Goal: Task Accomplishment & Management: Use online tool/utility

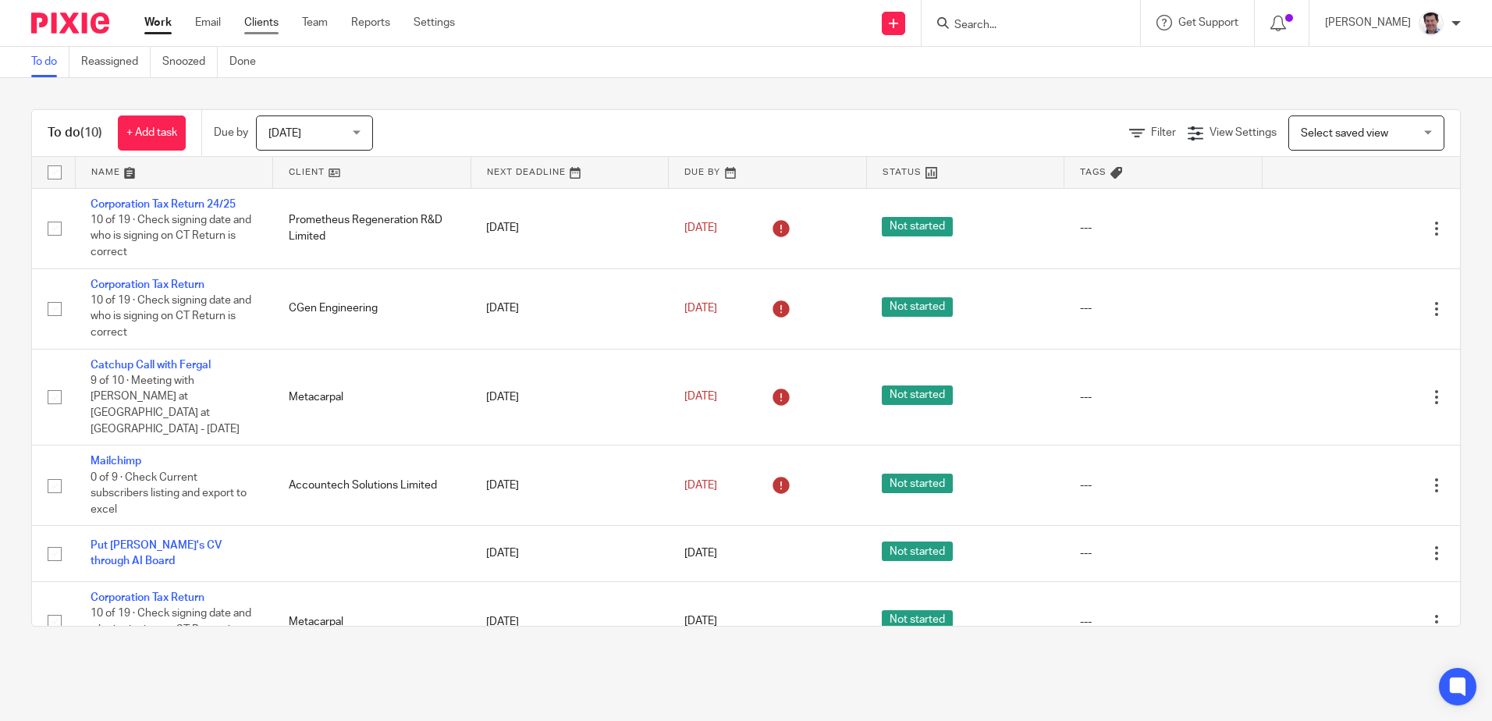
click at [272, 23] on link "Clients" at bounding box center [261, 23] width 34 height 16
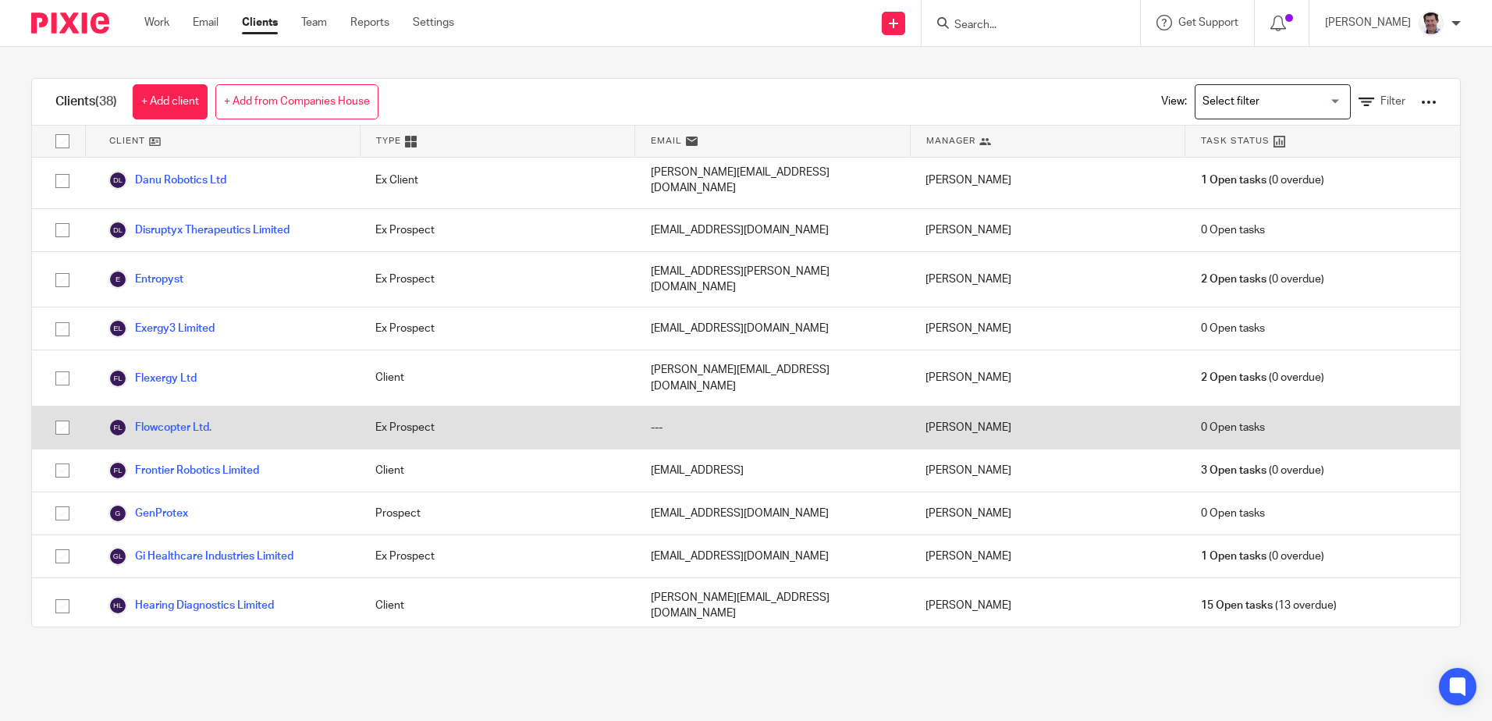
scroll to position [858, 0]
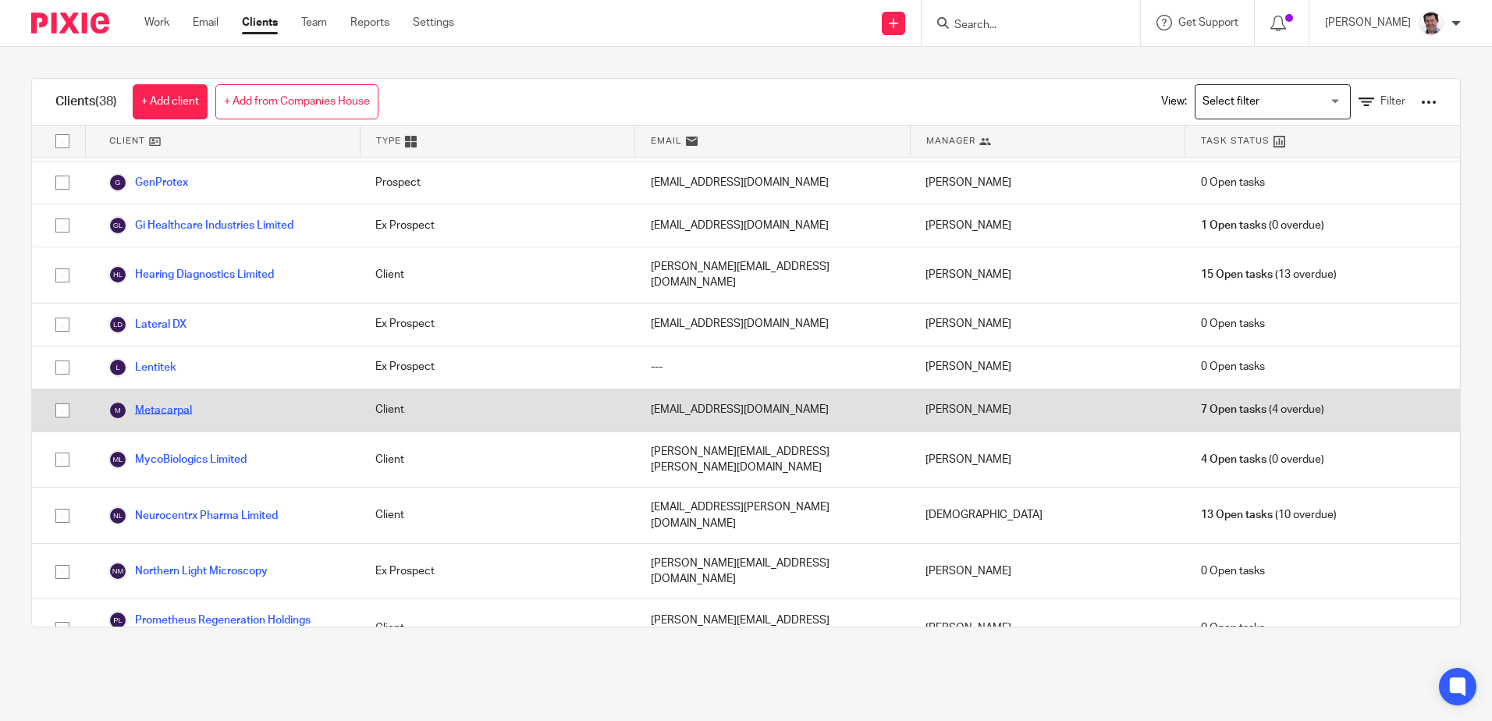
click at [164, 401] on link "Metacarpal" at bounding box center [149, 410] width 83 height 19
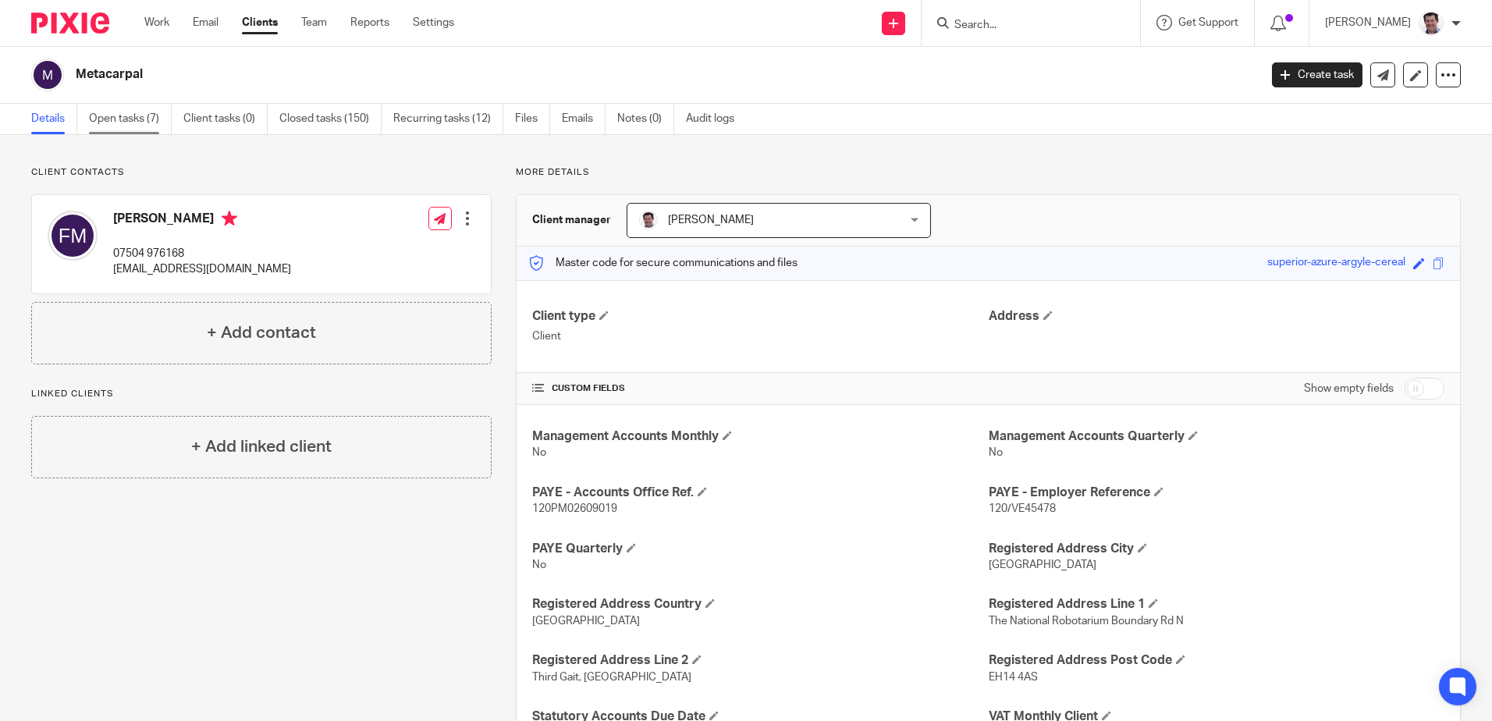
click at [115, 115] on link "Open tasks (7)" at bounding box center [130, 119] width 83 height 30
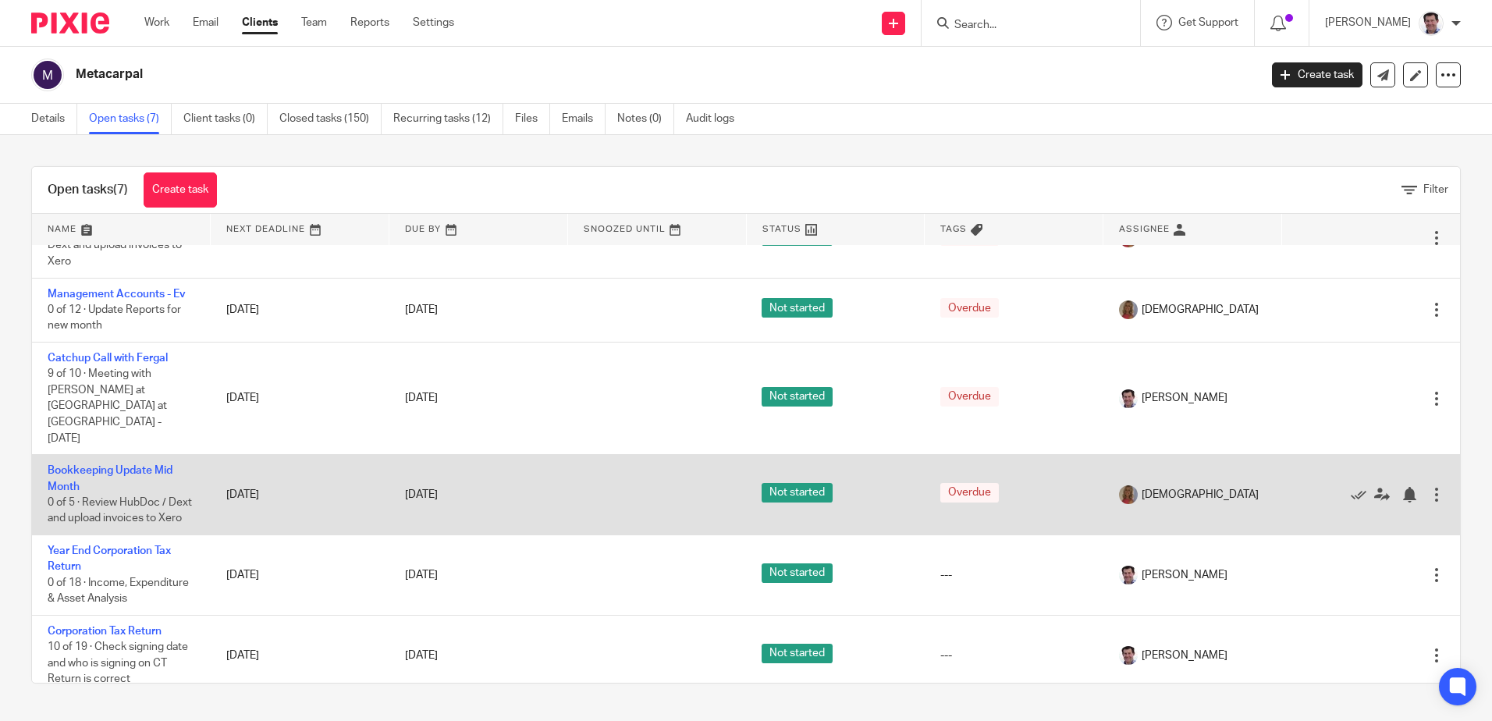
scroll to position [100, 0]
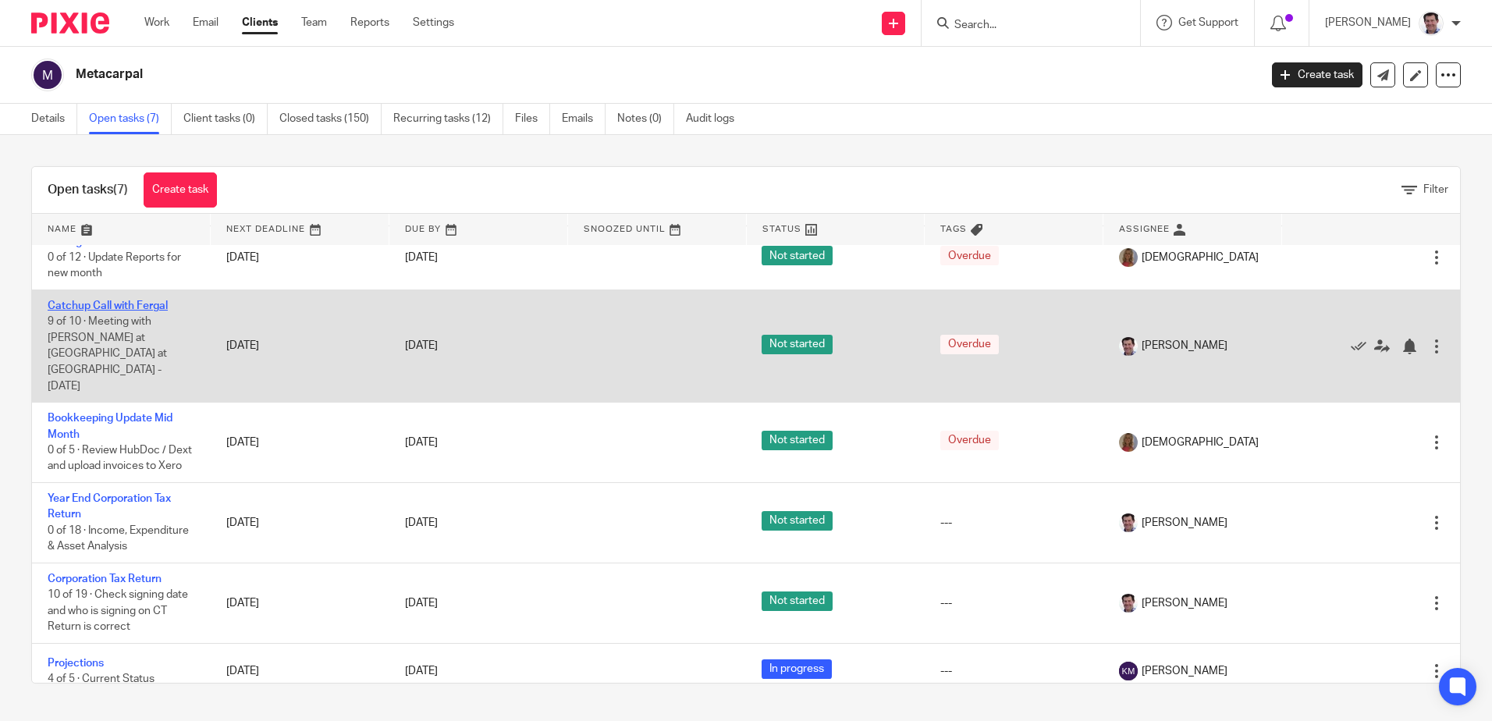
click at [103, 301] on link "Catchup Call with Fergal" at bounding box center [108, 305] width 120 height 11
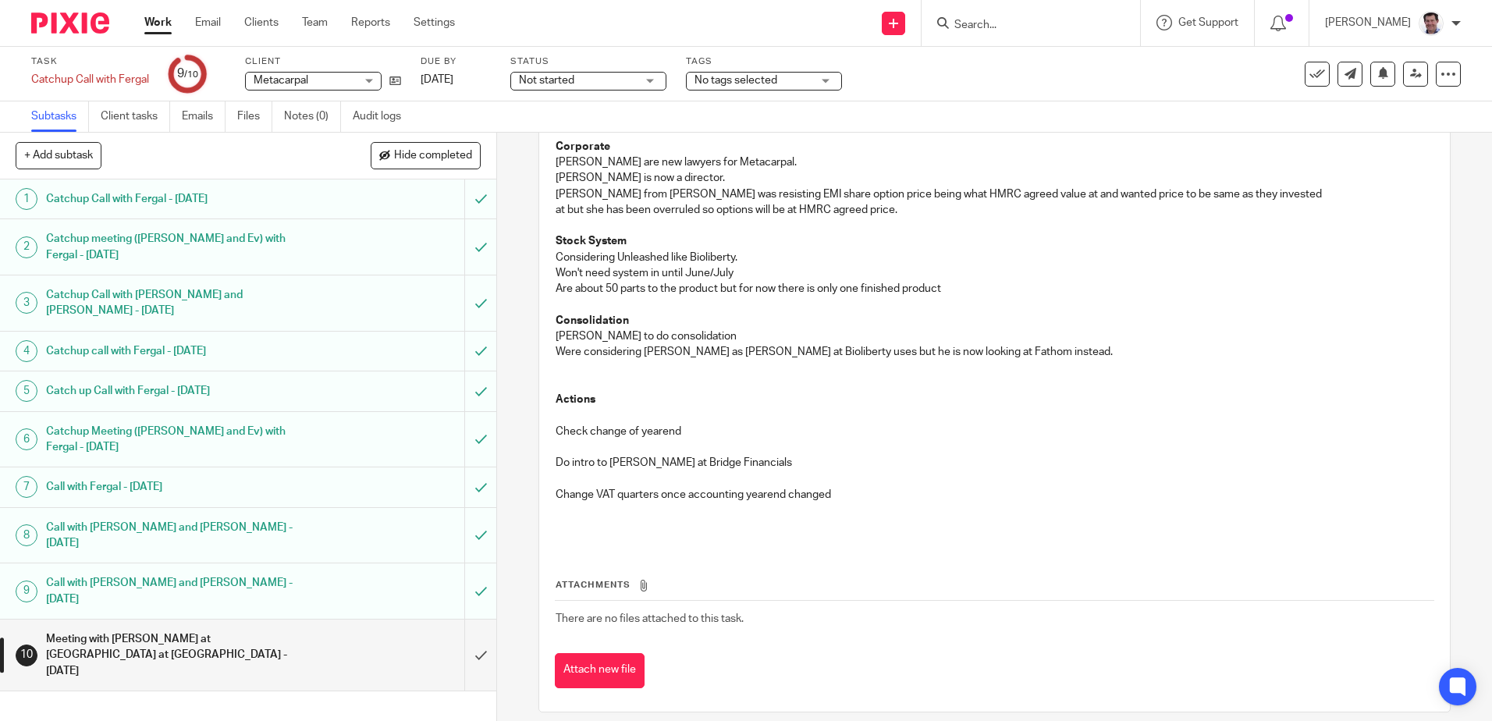
scroll to position [487, 0]
